Goal: Find specific page/section

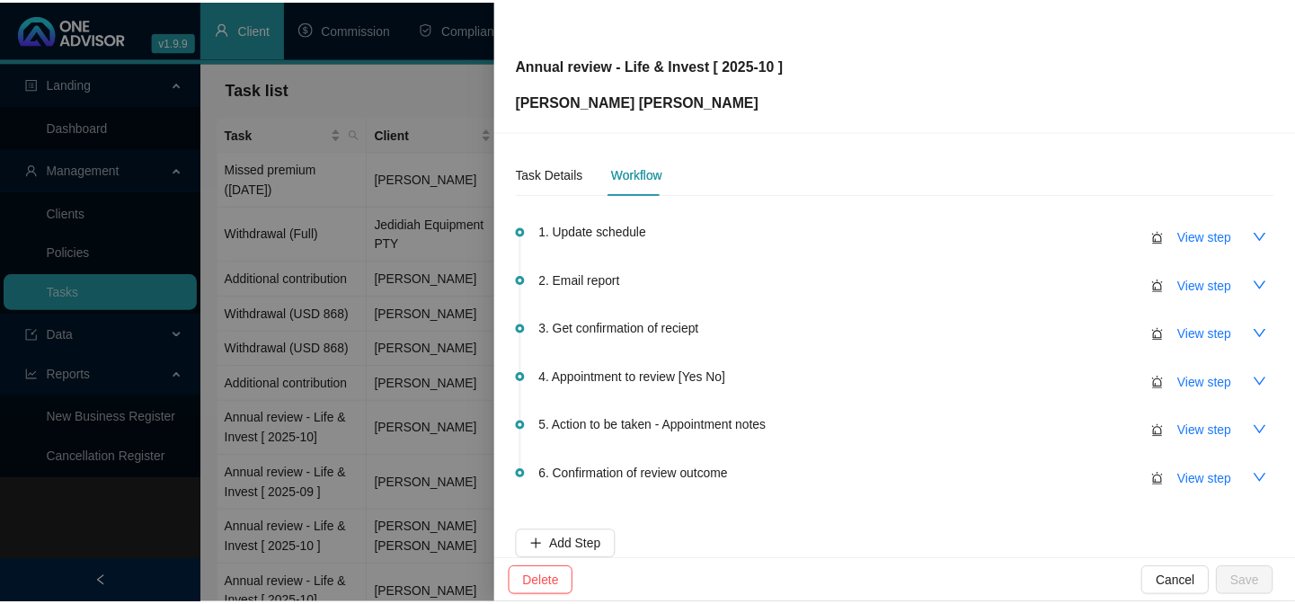
scroll to position [163, 0]
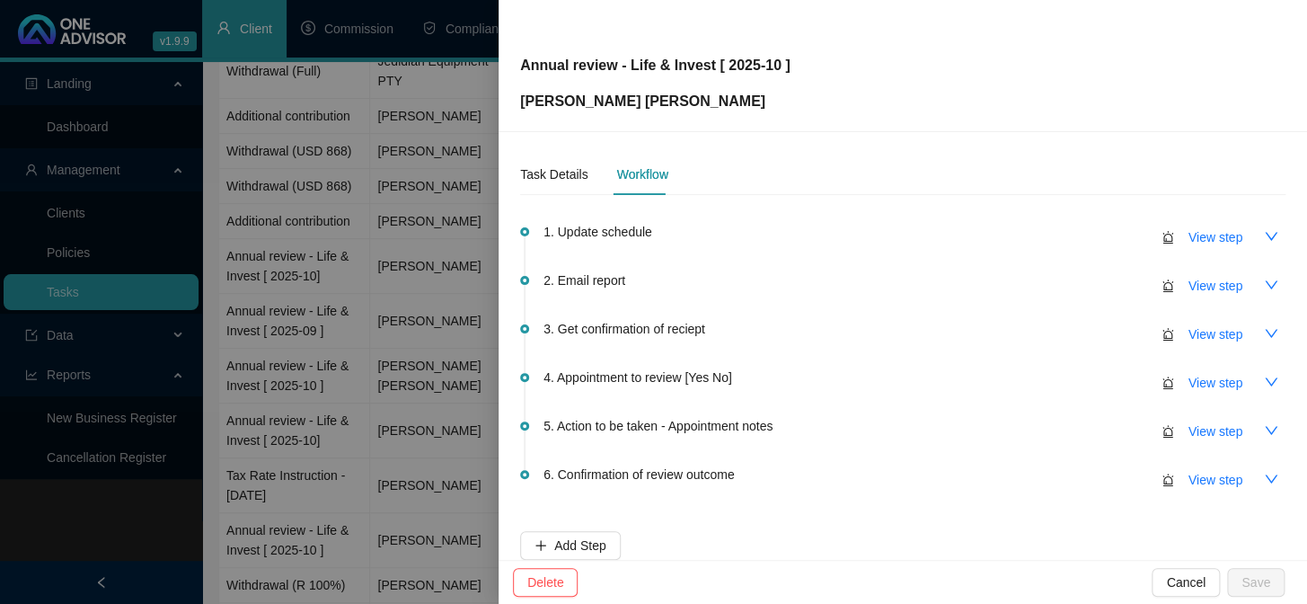
click at [79, 521] on div at bounding box center [653, 302] width 1307 height 604
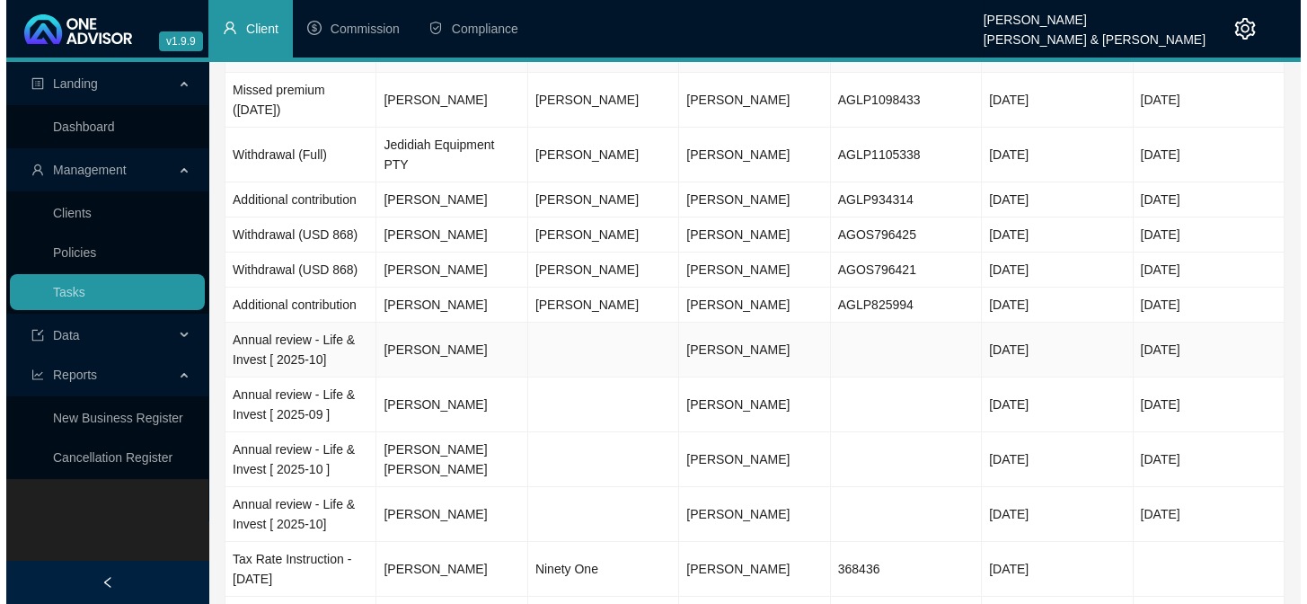
scroll to position [0, 0]
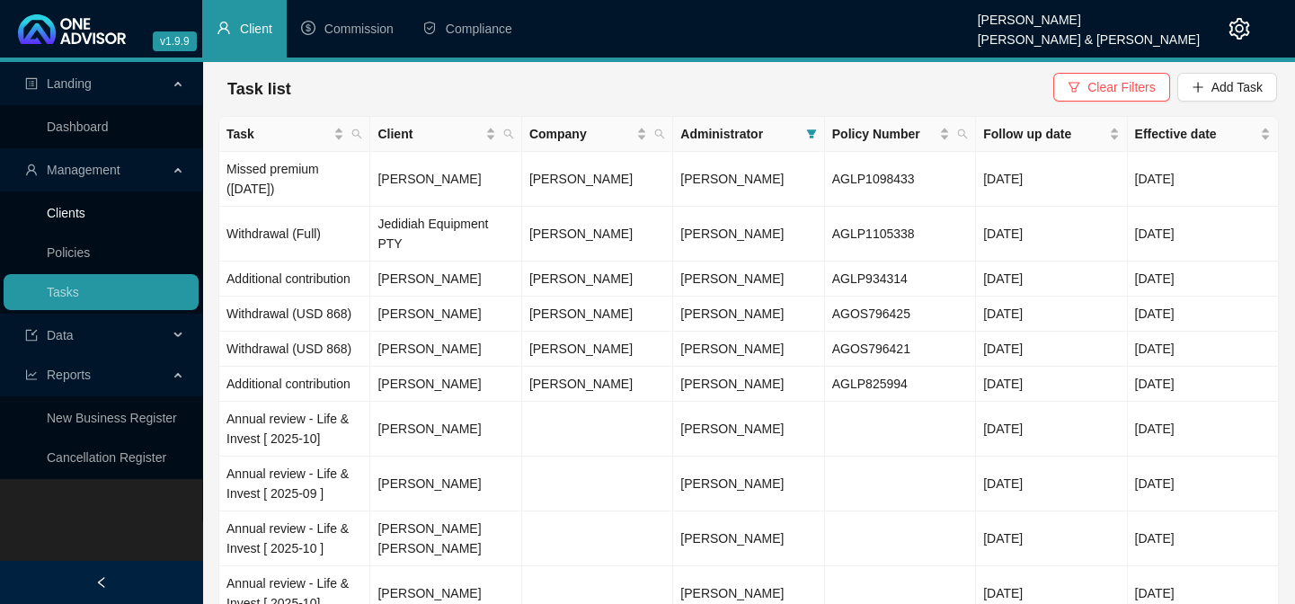
click at [66, 215] on link "Clients" at bounding box center [66, 213] width 39 height 14
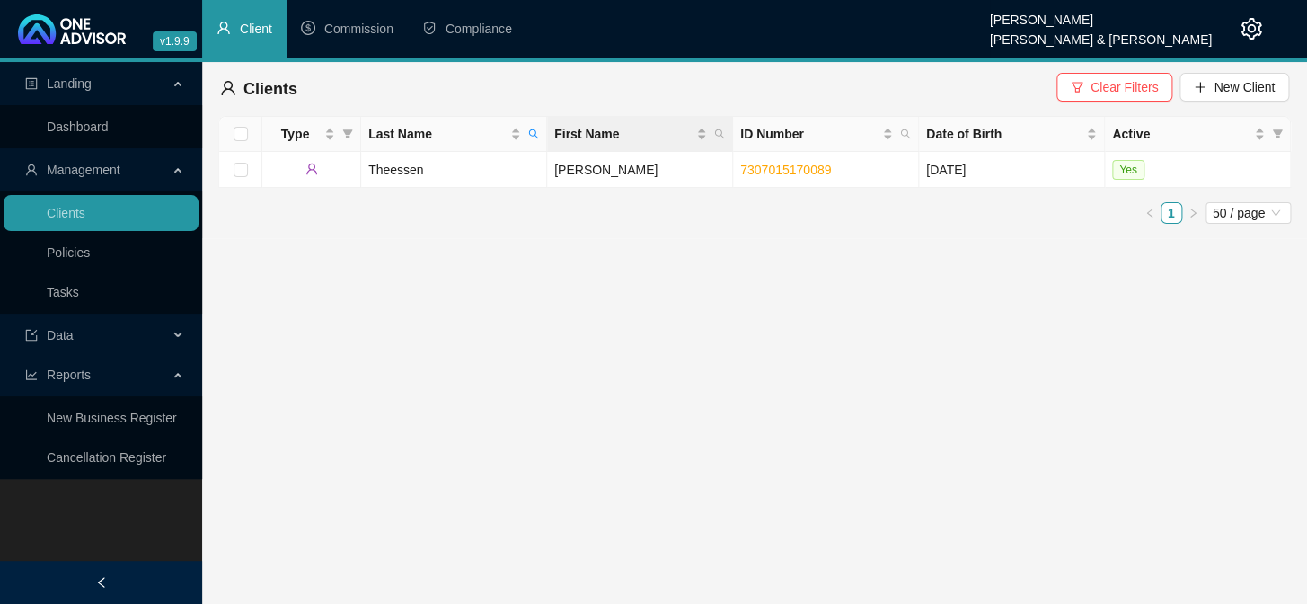
click at [548, 137] on th "First Name" at bounding box center [640, 134] width 186 height 35
click at [536, 129] on icon "search" at bounding box center [533, 133] width 11 height 11
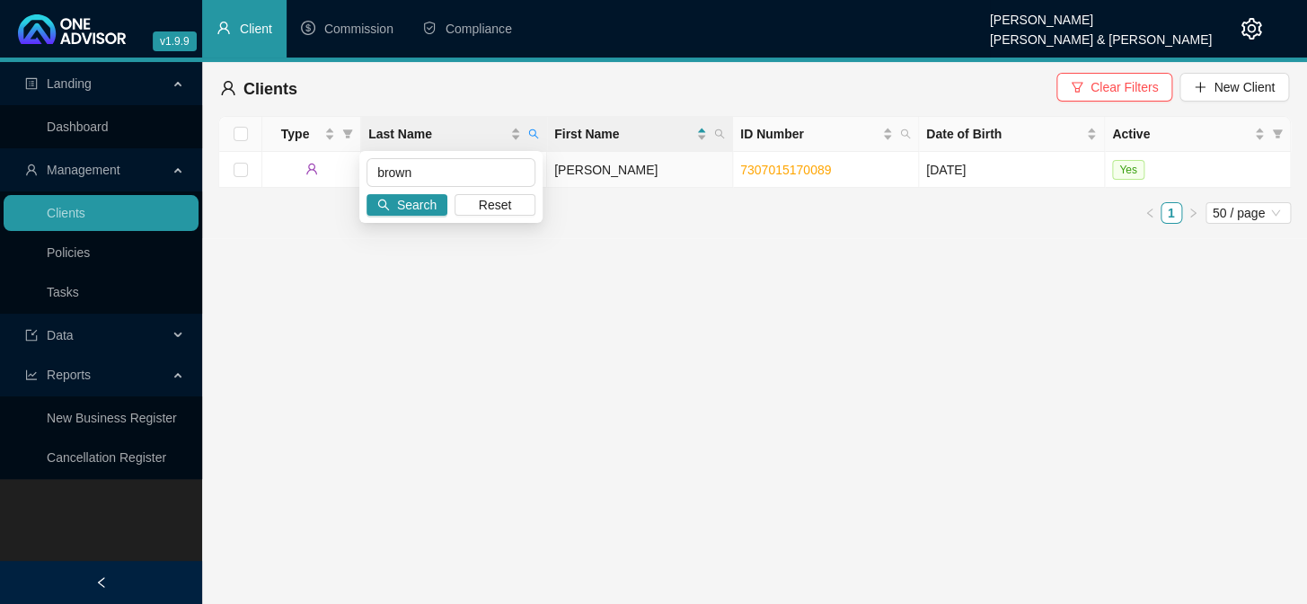
type input "brown"
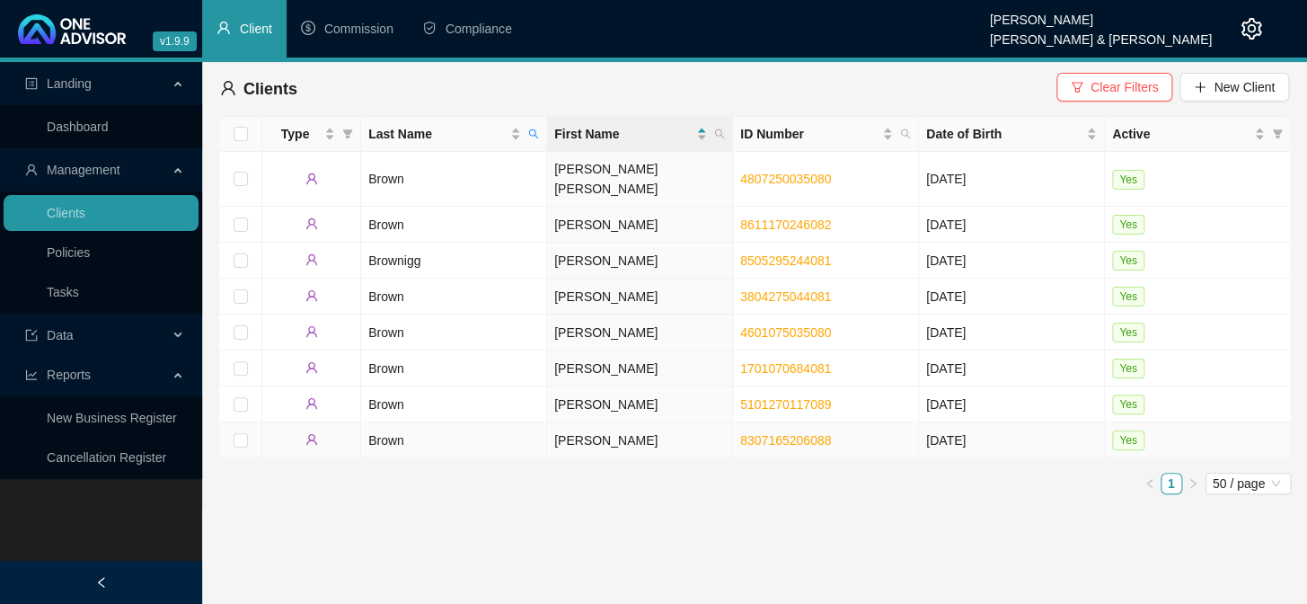
click at [597, 422] on td "[PERSON_NAME]" at bounding box center [640, 440] width 186 height 36
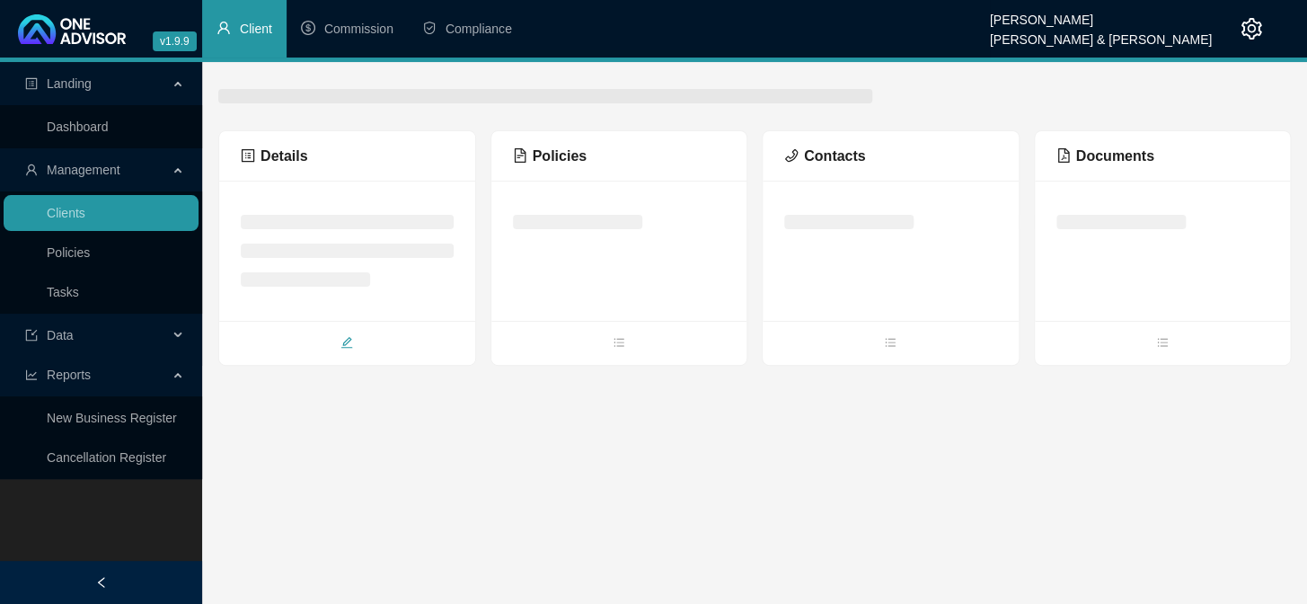
click at [345, 341] on icon "edit" at bounding box center [347, 343] width 12 height 12
click at [343, 338] on icon "edit" at bounding box center [347, 342] width 13 height 13
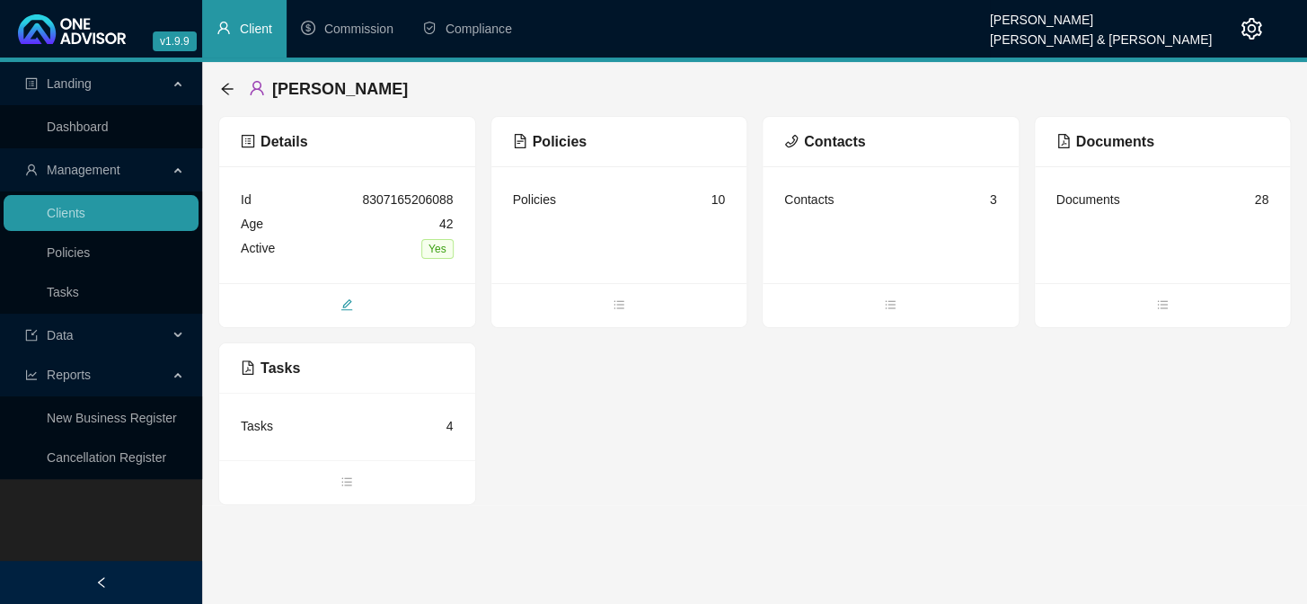
click at [341, 306] on icon "edit" at bounding box center [347, 304] width 13 height 13
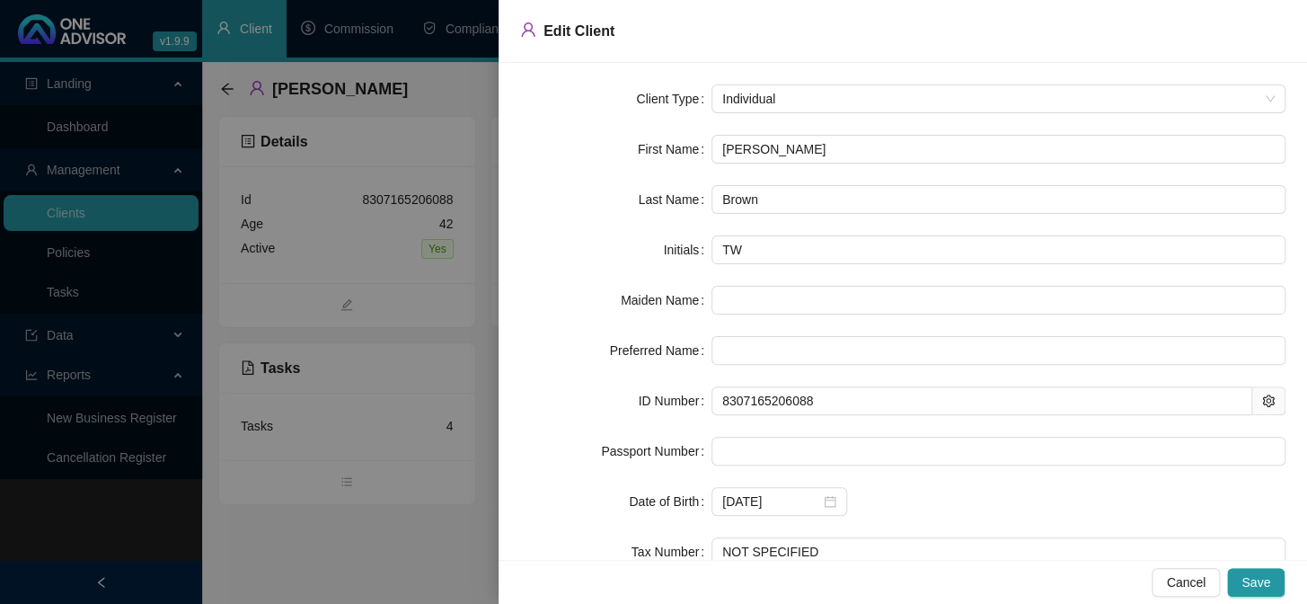
scroll to position [81, 0]
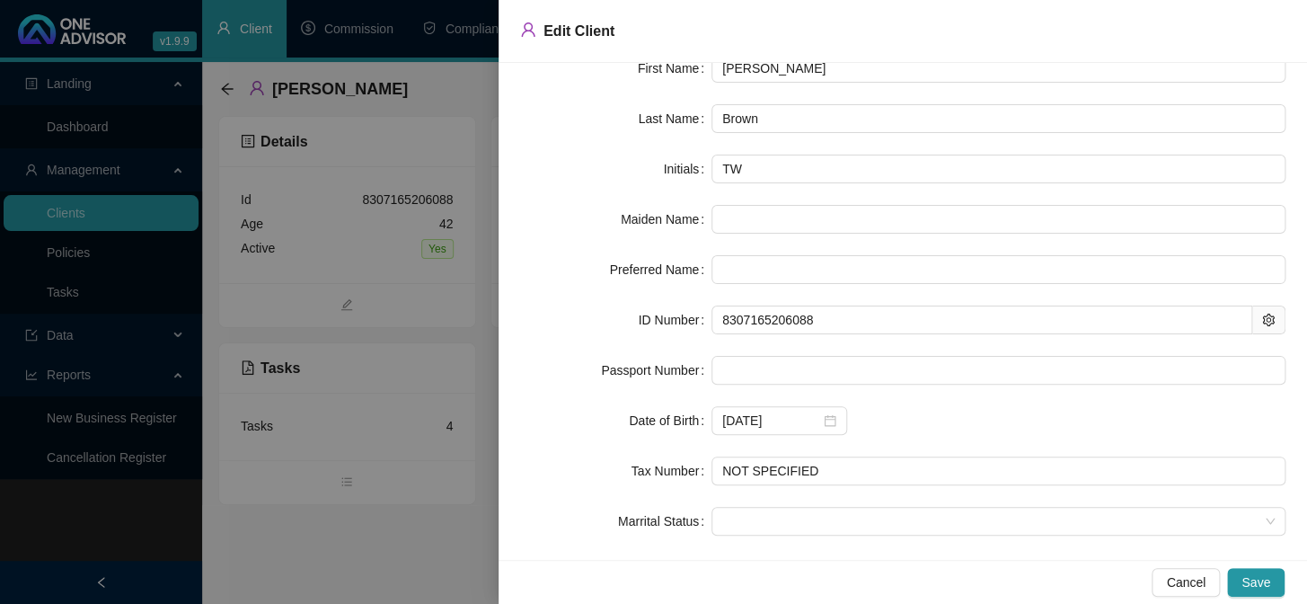
drag, startPoint x: 350, startPoint y: 583, endPoint x: 377, endPoint y: 557, distance: 37.5
click at [350, 582] on div at bounding box center [653, 302] width 1307 height 604
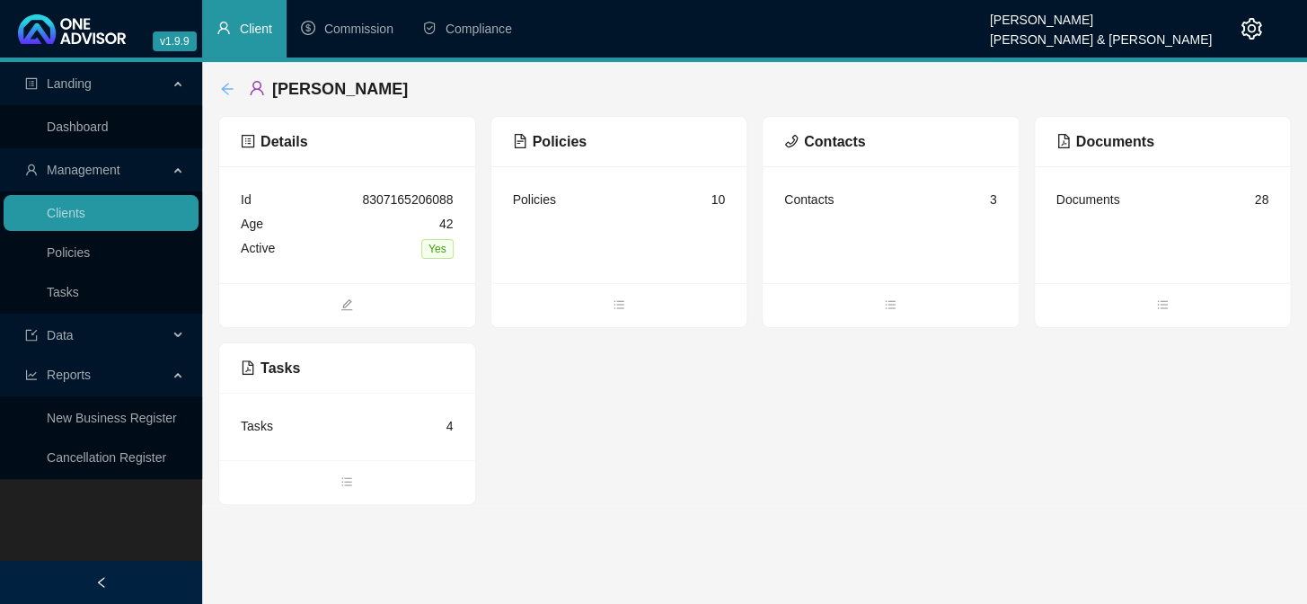
click at [227, 95] on icon "arrow-left" at bounding box center [227, 89] width 14 height 14
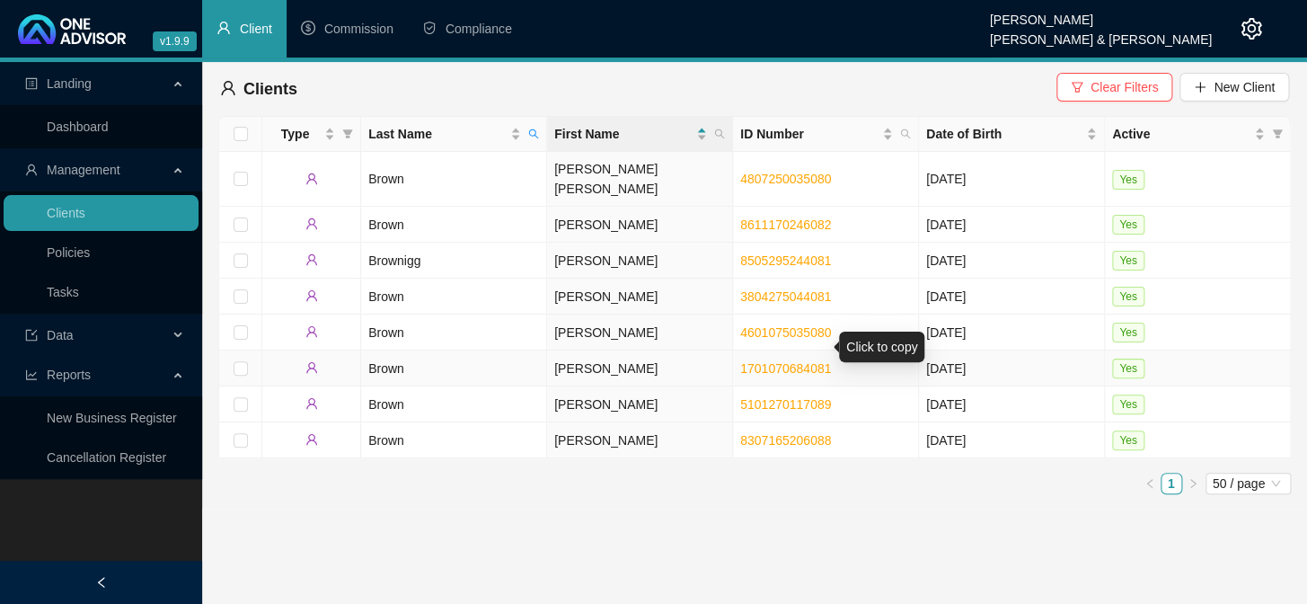
click at [749, 361] on link "1701070684081" at bounding box center [785, 368] width 91 height 14
